Goal: Go to known website: Access a specific website the user already knows

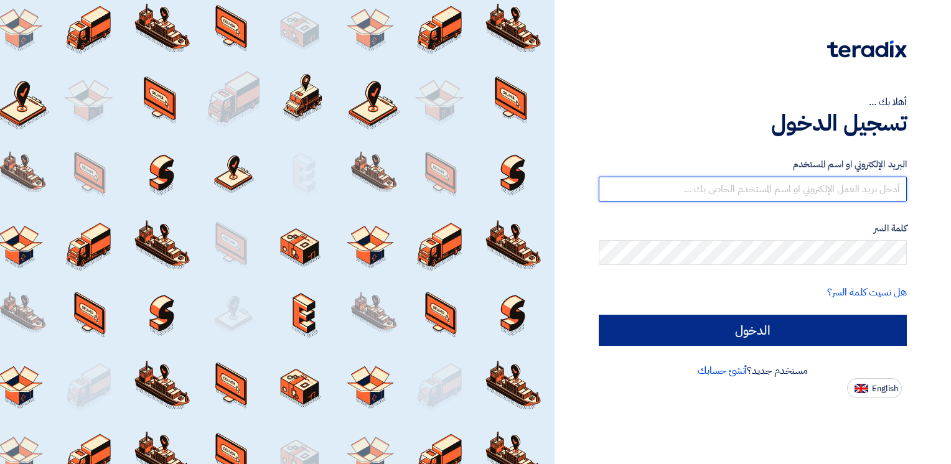
type input "[PERSON_NAME][EMAIL_ADDRESS][PERSON_NAME][DOMAIN_NAME]"
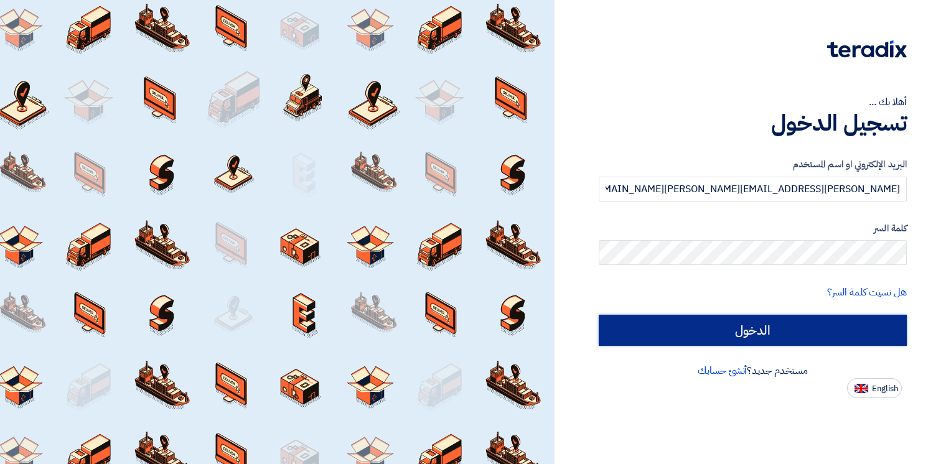
click at [721, 337] on input "الدخول" at bounding box center [753, 330] width 308 height 31
type input "Sign in"
